Goal: Task Accomplishment & Management: Use online tool/utility

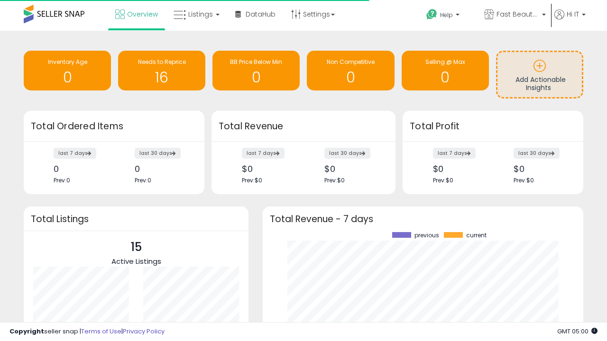
scroll to position [132, 302]
click at [514, 15] on span "Fast Beauty ([GEOGRAPHIC_DATA])" at bounding box center [517, 13] width 43 height 9
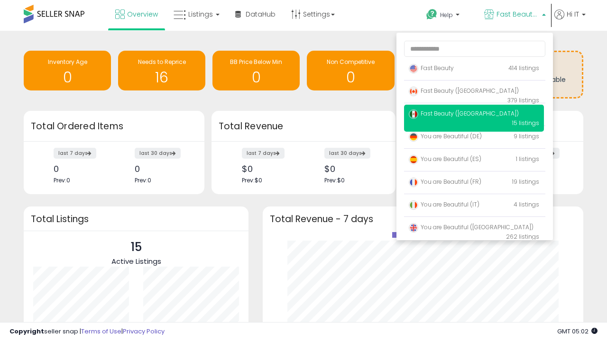
click at [474, 70] on p "Fast Beauty 414 listings" at bounding box center [474, 68] width 140 height 19
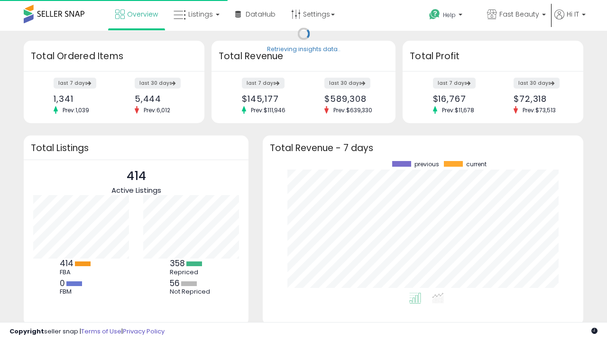
scroll to position [132, 302]
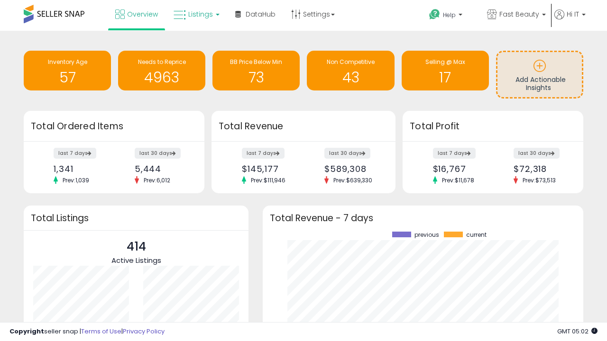
click at [195, 14] on span "Listings" at bounding box center [200, 13] width 25 height 9
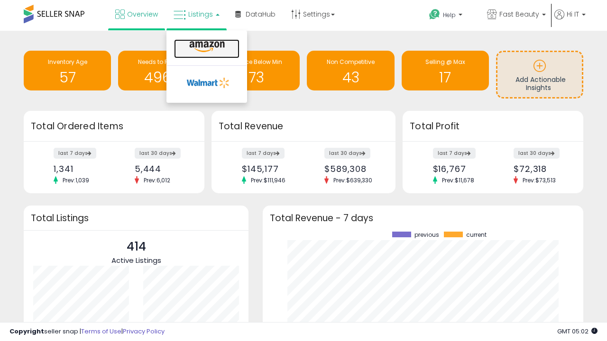
click at [206, 47] on icon at bounding box center [206, 47] width 41 height 12
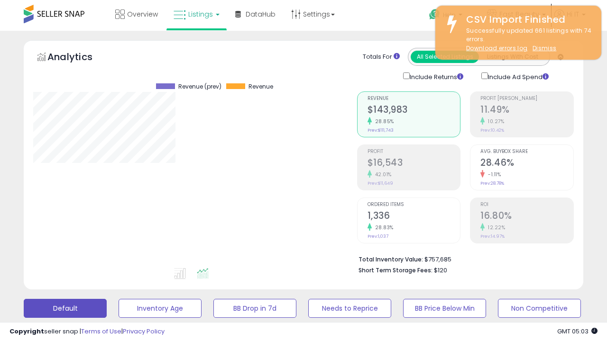
scroll to position [184, 0]
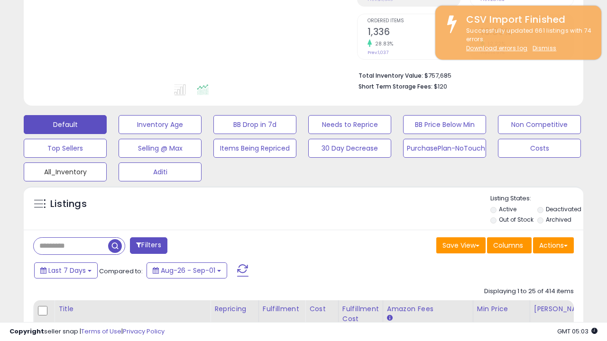
click at [65, 170] on button "All_Inventory" at bounding box center [65, 172] width 83 height 19
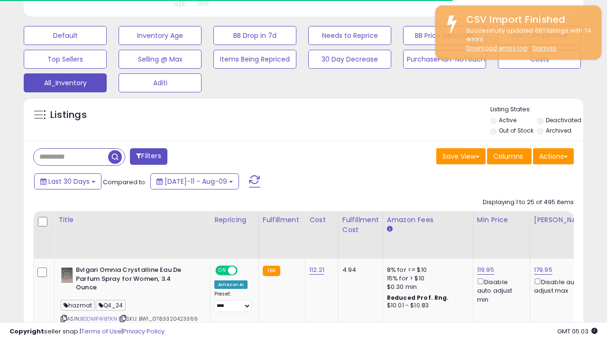
scroll to position [0, 7]
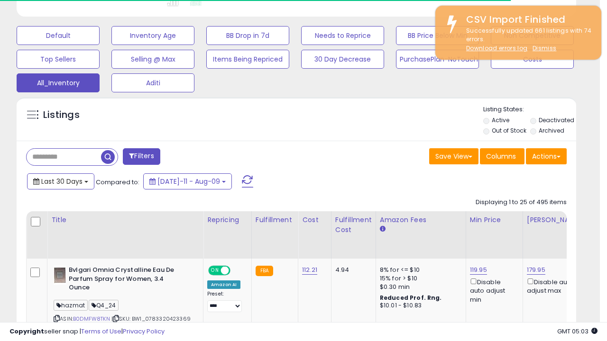
click at [60, 181] on span "Last 30 Days" at bounding box center [61, 181] width 41 height 9
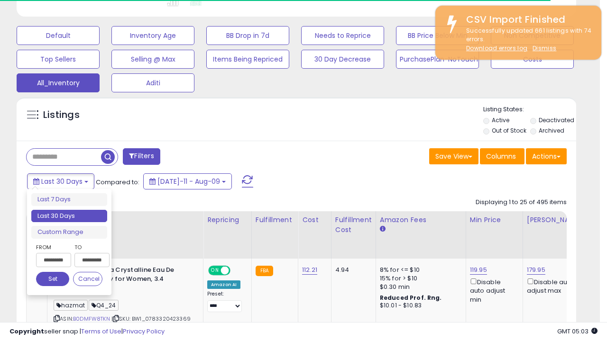
click at [69, 216] on li "Last 30 Days" at bounding box center [69, 216] width 76 height 13
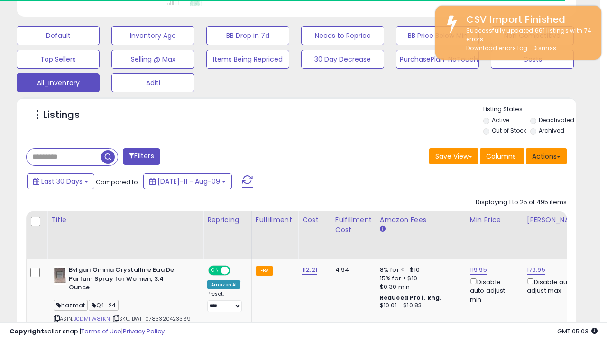
click at [546, 156] on button "Actions" at bounding box center [546, 156] width 41 height 16
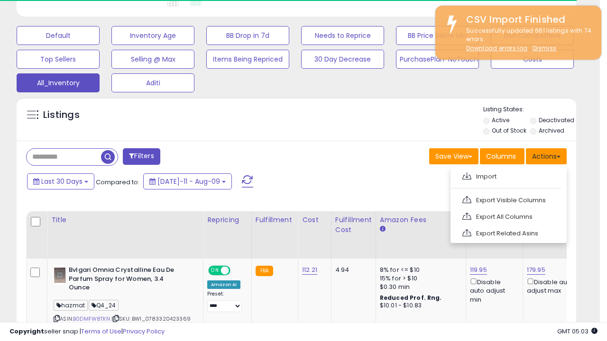
scroll to position [194, 323]
click at [507, 216] on link "Export All Columns" at bounding box center [508, 217] width 104 height 15
